Goal: Find specific page/section: Find specific page/section

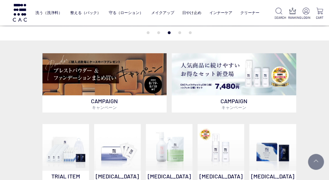
scroll to position [123, 0]
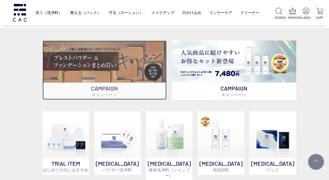
click at [96, 68] on img at bounding box center [104, 62] width 124 height 42
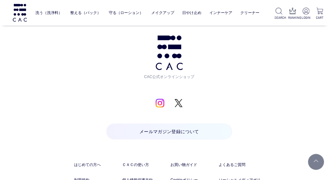
scroll to position [1630, 0]
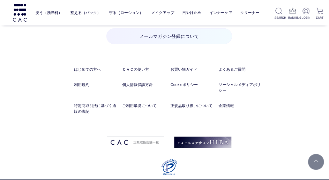
click at [327, 179] on p "© 2020 CAC Inc." at bounding box center [169, 182] width 338 height 7
